Goal: Find specific page/section: Find specific page/section

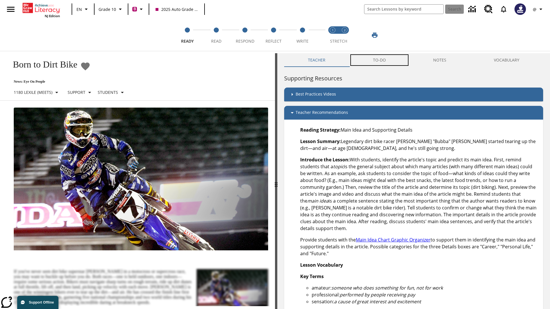
click at [380, 60] on button "TO-DO" at bounding box center [379, 60] width 60 height 14
